Goal: Information Seeking & Learning: Check status

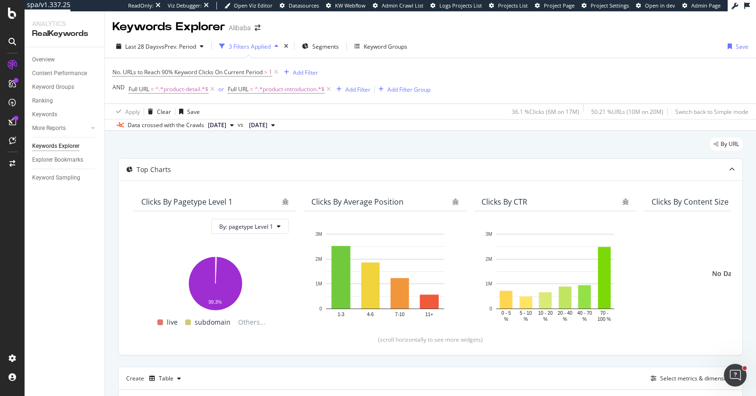
scroll to position [167, 0]
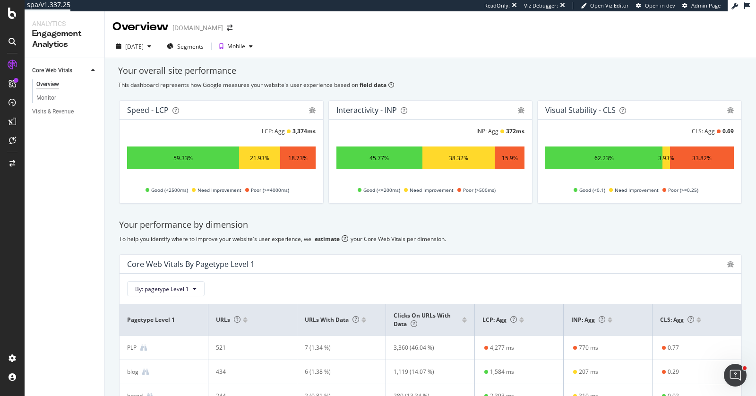
scroll to position [21, 0]
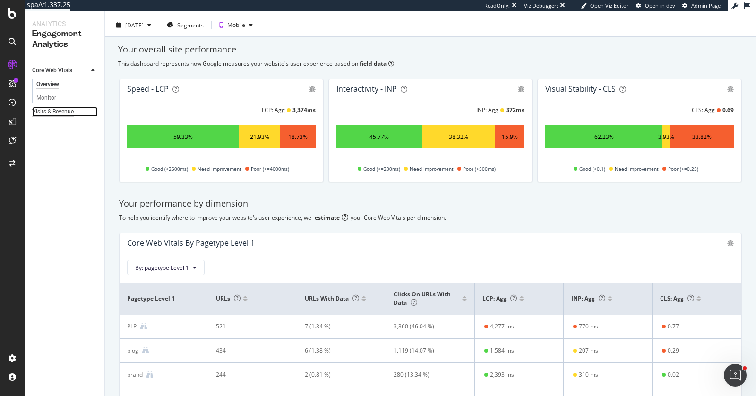
click at [58, 107] on div "Visits & Revenue" at bounding box center [53, 112] width 42 height 10
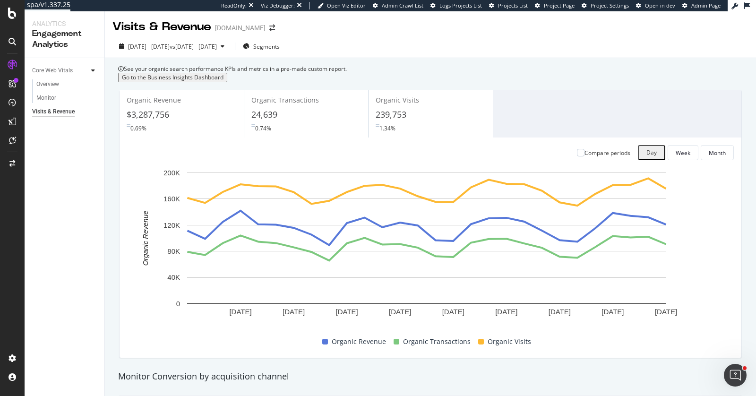
click at [297, 121] on div "24,639" at bounding box center [306, 115] width 110 height 12
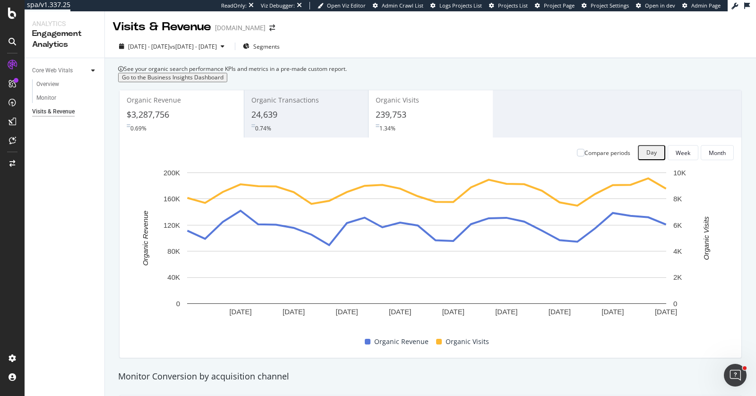
click at [393, 120] on span "239,753" at bounding box center [390, 114] width 31 height 11
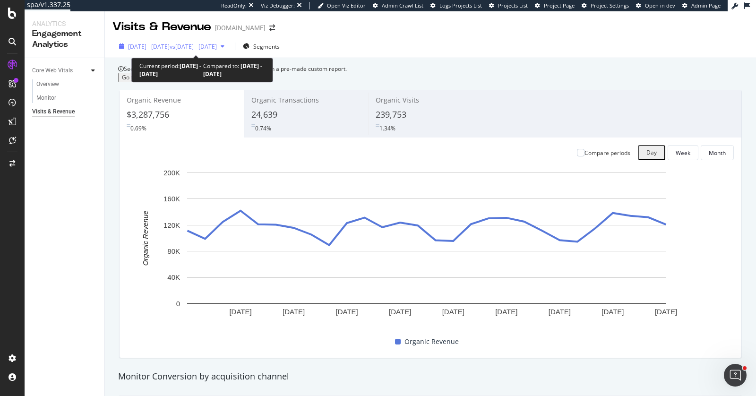
click at [217, 49] on span "vs 2025 Jul. 18th - Aug. 14th" at bounding box center [193, 46] width 47 height 8
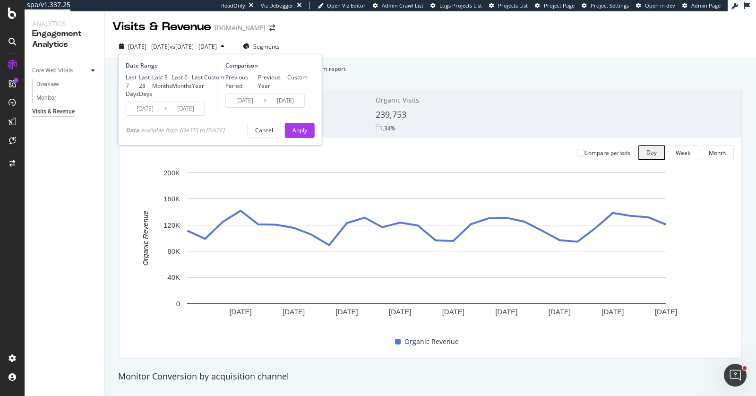
click at [170, 89] on div "Last 3 Months" at bounding box center [162, 81] width 20 height 16
type input "2025/06/12"
type input "2025/03/12"
type input "2025/06/11"
click at [312, 138] on button "Apply" at bounding box center [300, 130] width 30 height 15
